Goal: Transaction & Acquisition: Purchase product/service

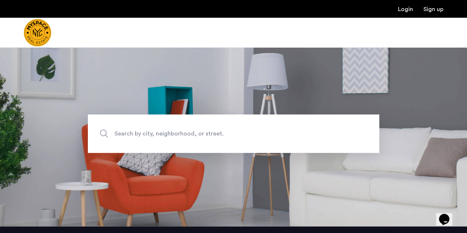
click at [198, 130] on span "Search by city, neighborhood, or street." at bounding box center [216, 134] width 204 height 10
click at [198, 130] on input "Search by city, neighborhood, or street." at bounding box center [233, 133] width 291 height 38
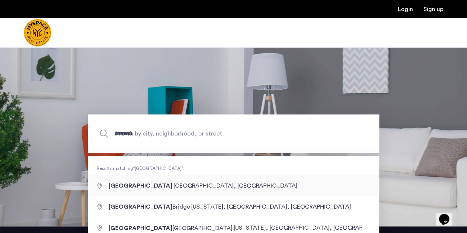
type input "**********"
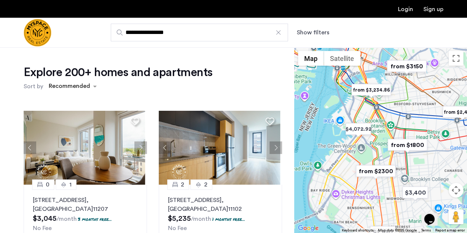
drag, startPoint x: 362, startPoint y: 143, endPoint x: 412, endPoint y: 112, distance: 59.3
click at [412, 112] on div at bounding box center [380, 140] width 173 height 186
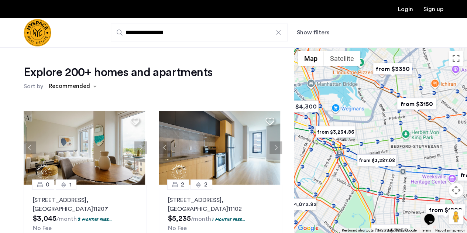
drag, startPoint x: 371, startPoint y: 146, endPoint x: 345, endPoint y: 201, distance: 60.6
click at [345, 201] on div at bounding box center [380, 140] width 173 height 186
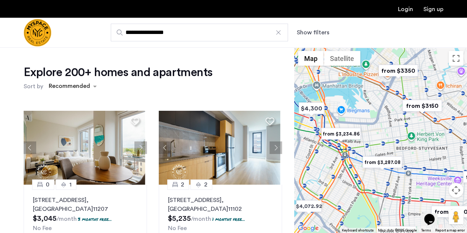
click at [345, 201] on div at bounding box center [380, 140] width 173 height 186
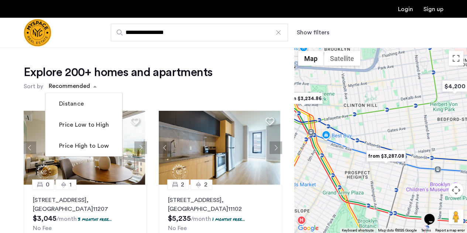
click at [93, 87] on span "sort-apartment" at bounding box center [95, 86] width 9 height 9
click at [82, 123] on label "Price Low to High" at bounding box center [83, 124] width 51 height 9
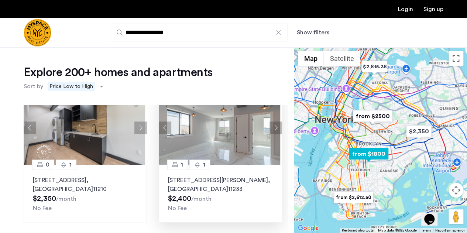
scroll to position [307, 0]
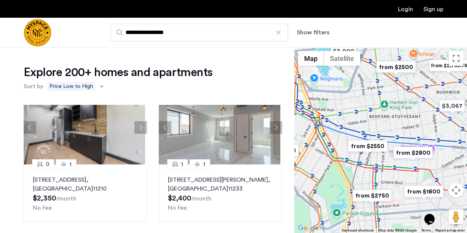
click at [367, 147] on img "from $2550" at bounding box center [367, 146] width 45 height 17
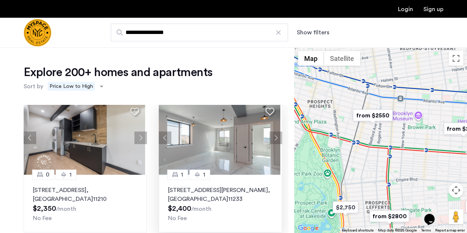
scroll to position [297, 0]
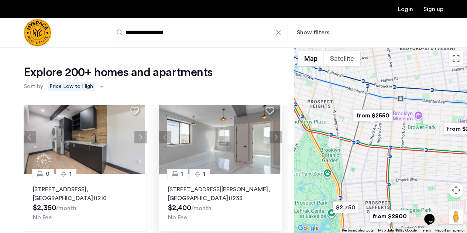
click at [234, 136] on img at bounding box center [219, 137] width 121 height 74
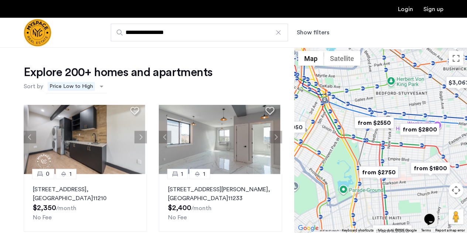
click at [82, 86] on span "Price Low to High" at bounding box center [71, 86] width 47 height 9
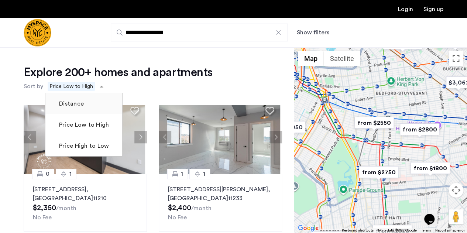
click at [80, 102] on label "Distance" at bounding box center [71, 103] width 26 height 9
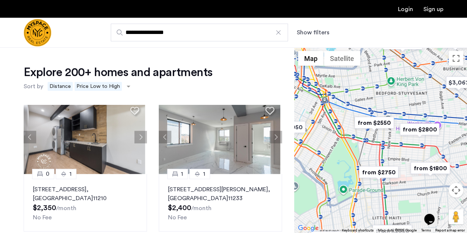
click at [210, 90] on div "Explore 200+ homes and apartments Sort by Recommended × Distance × Price Low to…" at bounding box center [153, 79] width 258 height 28
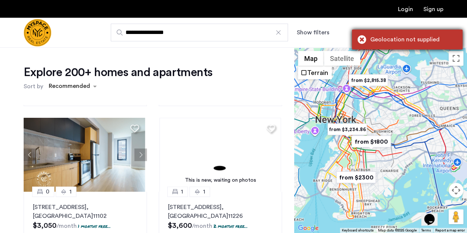
click at [361, 40] on div "Geolocation not supplied" at bounding box center [407, 40] width 111 height 20
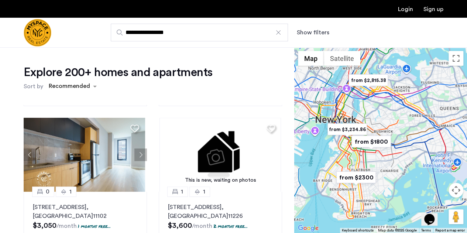
click at [322, 31] on button "Show filters" at bounding box center [313, 32] width 32 height 9
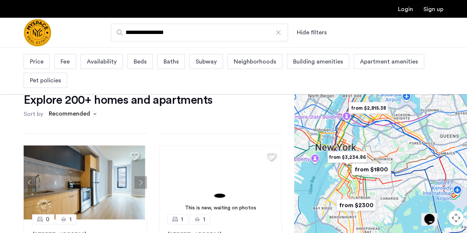
click at [40, 62] on span "Price" at bounding box center [37, 61] width 14 height 9
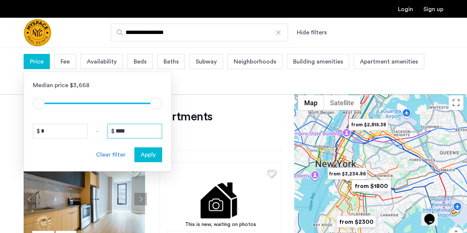
drag, startPoint x: 133, startPoint y: 134, endPoint x: 78, endPoint y: 136, distance: 54.7
click at [78, 136] on div "* - ****" at bounding box center [97, 131] width 129 height 15
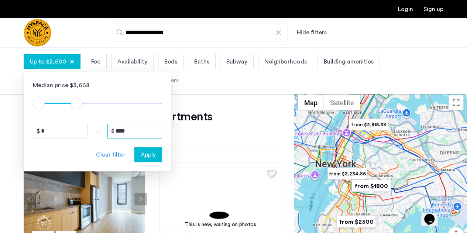
type input "****"
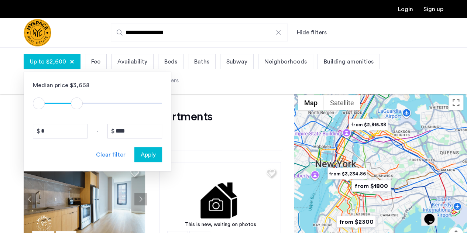
click at [152, 154] on span "Apply" at bounding box center [148, 154] width 15 height 9
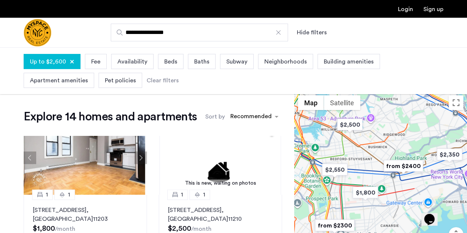
scroll to position [471, 0]
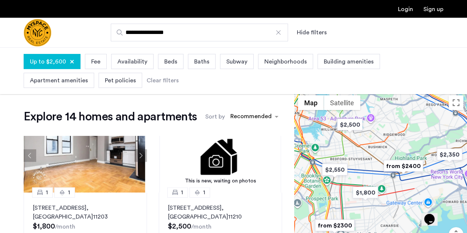
click at [292, 59] on span "Neighborhoods" at bounding box center [285, 61] width 42 height 9
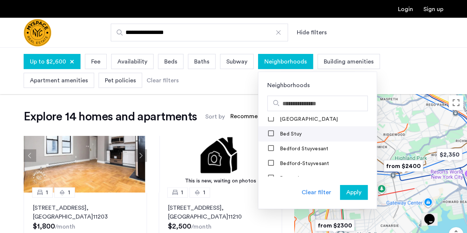
scroll to position [18, 0]
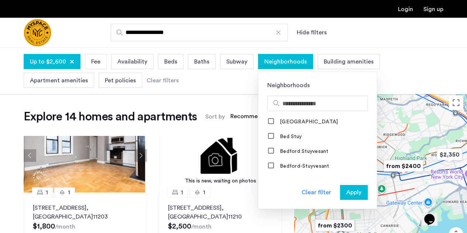
click at [401, 76] on div "Up to $2,600 Fee Availability Beds Baths Subway Neighborhoods Neighborhoods Ast…" at bounding box center [234, 71] width 420 height 38
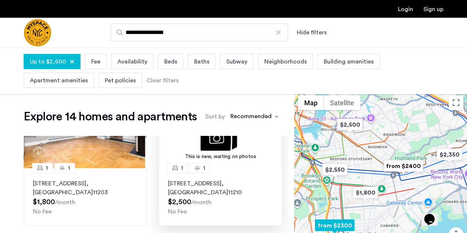
scroll to position [494, 0]
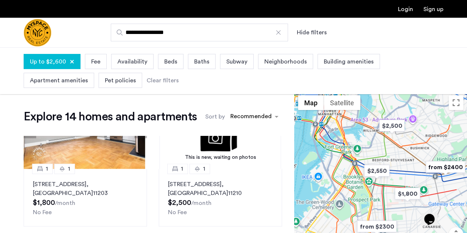
drag, startPoint x: 361, startPoint y: 158, endPoint x: 410, endPoint y: 160, distance: 48.4
click at [410, 160] on div "To navigate, press the arrow keys." at bounding box center [380, 185] width 173 height 186
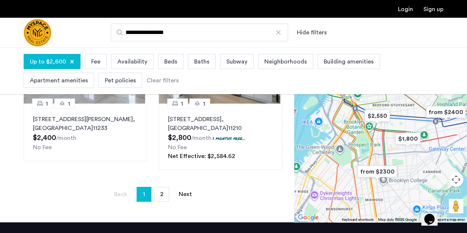
scroll to position [210, 0]
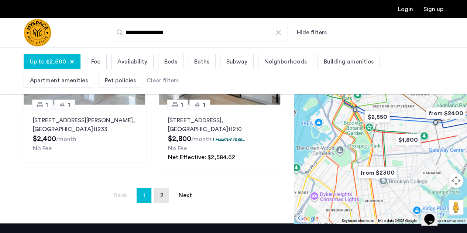
click at [162, 197] on span "2" at bounding box center [161, 195] width 3 height 6
